Goal: Find specific page/section: Find specific page/section

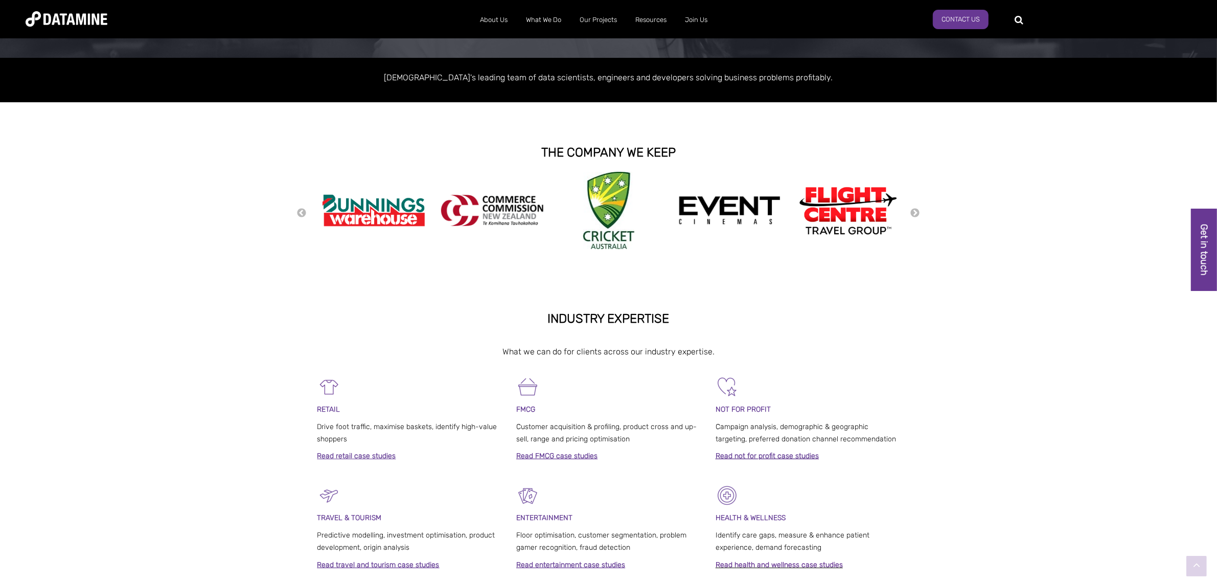
scroll to position [192, 0]
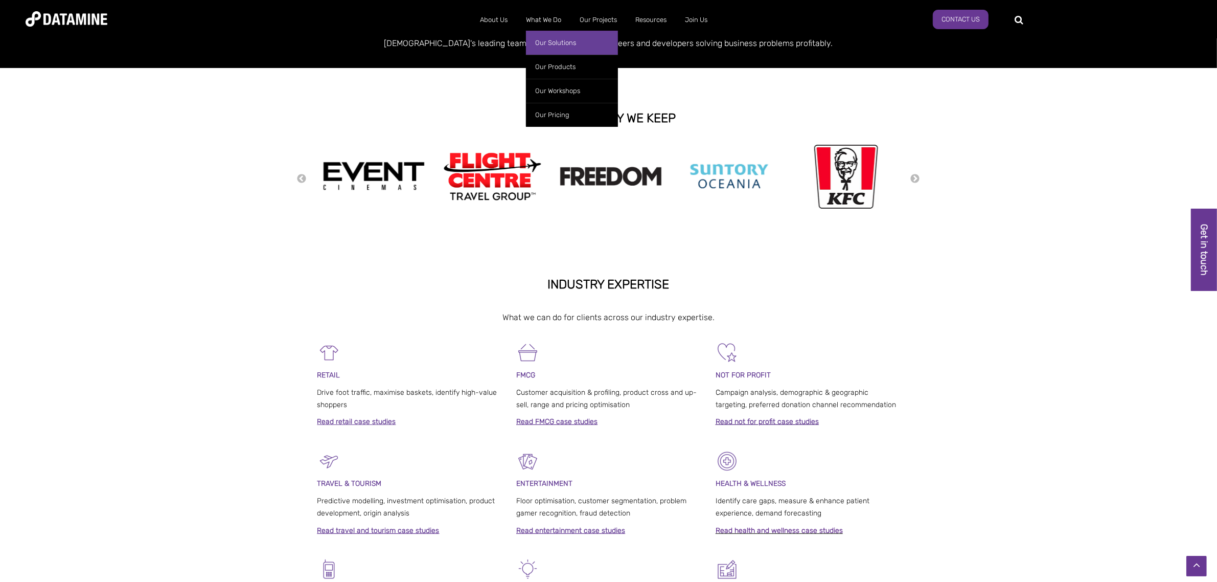
click at [566, 47] on link "Our Solutions" at bounding box center [572, 43] width 92 height 24
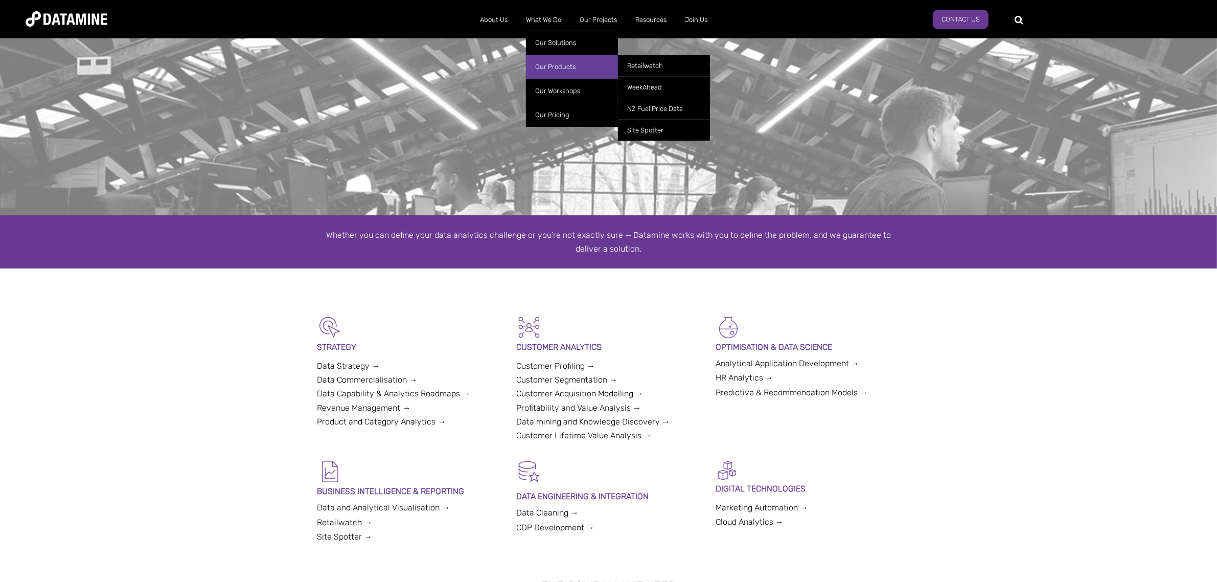
click at [558, 67] on link "Our Products" at bounding box center [572, 67] width 92 height 24
